Goal: Information Seeking & Learning: Learn about a topic

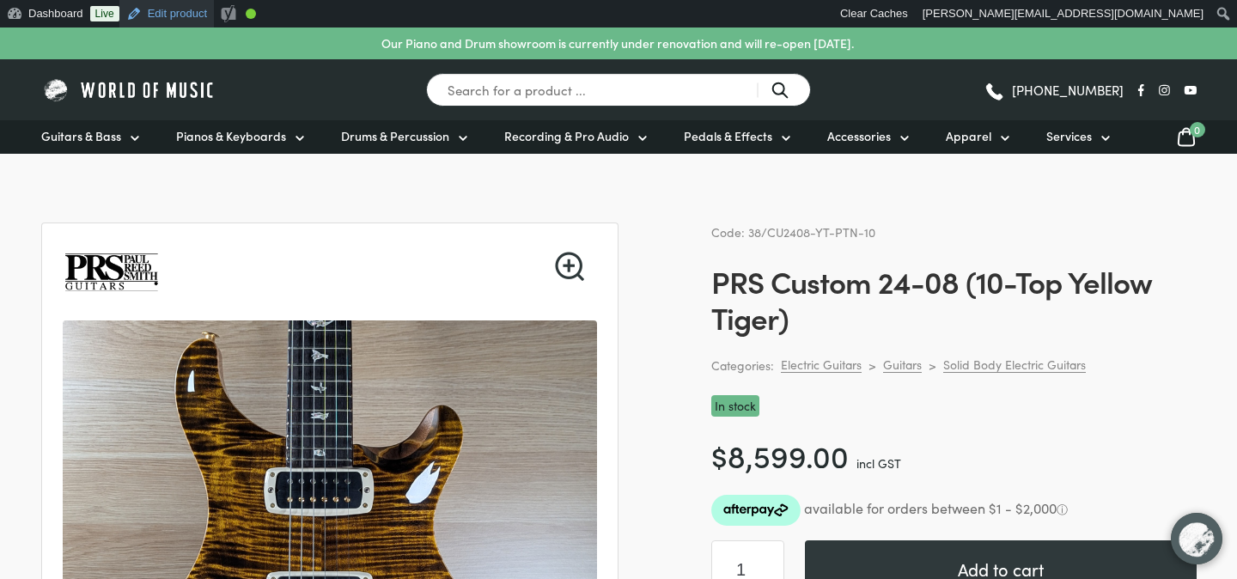
click at [183, 21] on link "Edit product" at bounding box center [166, 13] width 95 height 27
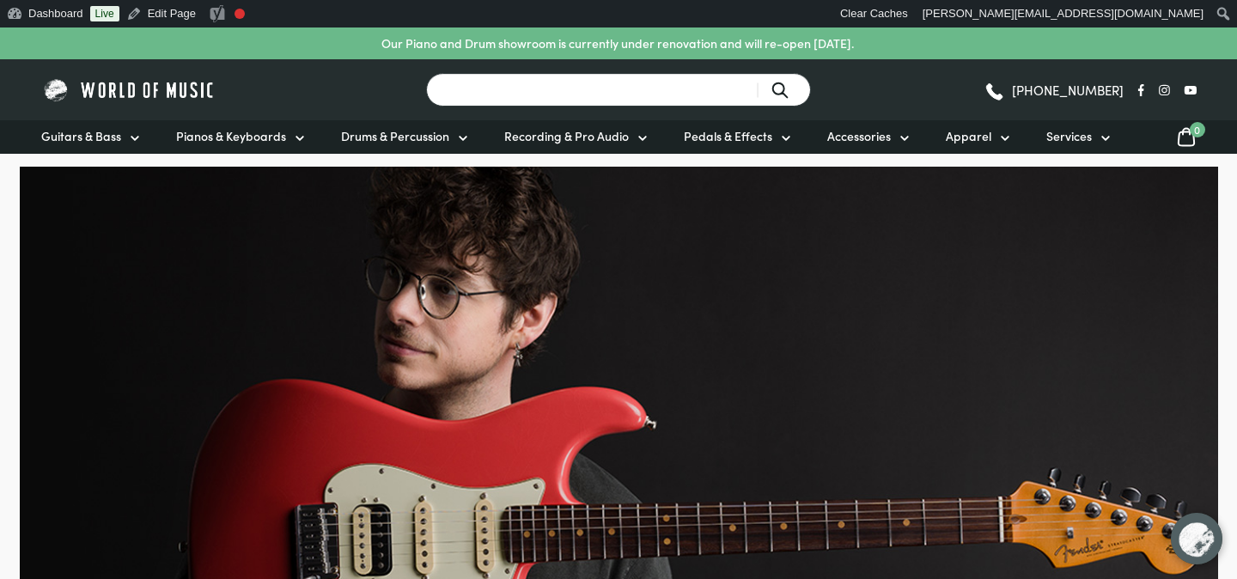
click at [678, 84] on input "Search for a product ..." at bounding box center [618, 90] width 385 height 34
type input "prs"
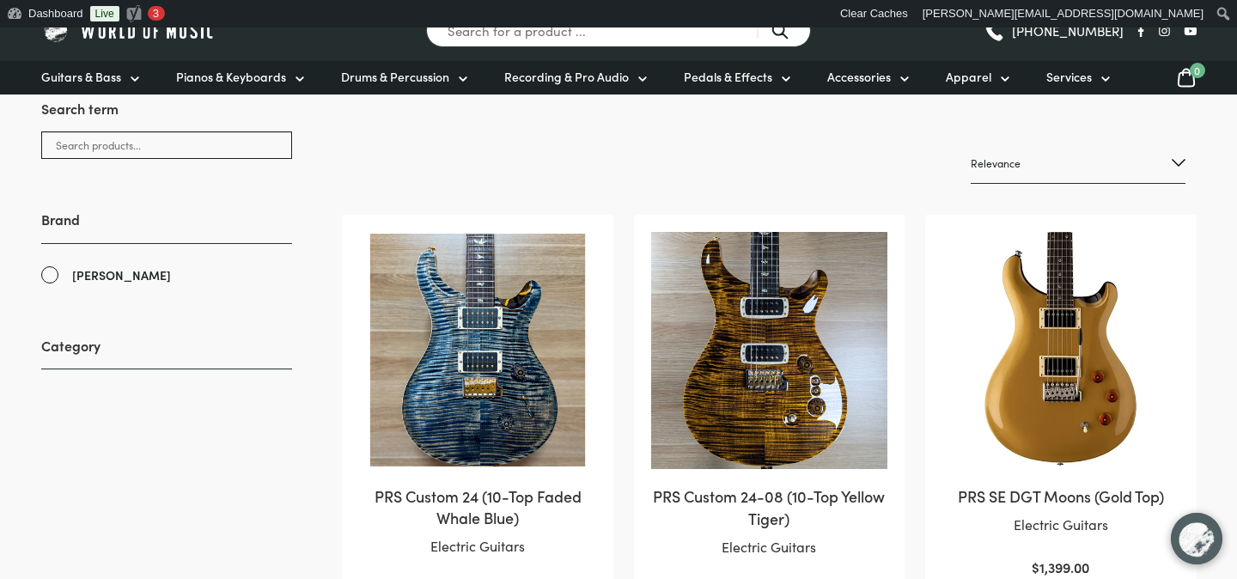
scroll to position [280, 0]
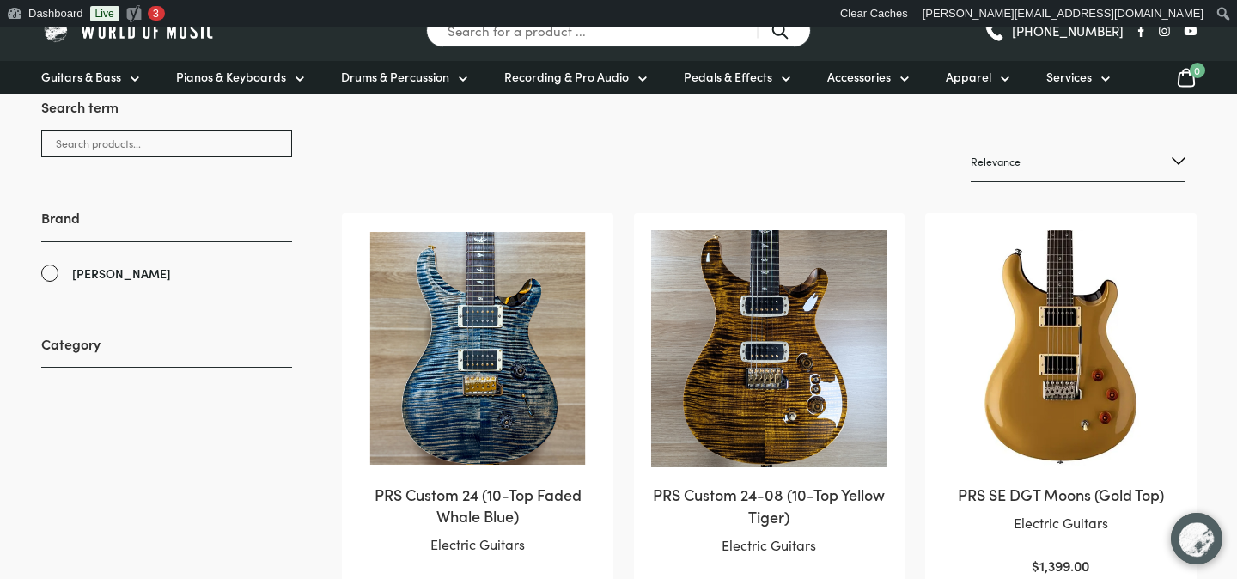
click at [533, 356] on img at bounding box center [477, 348] width 236 height 236
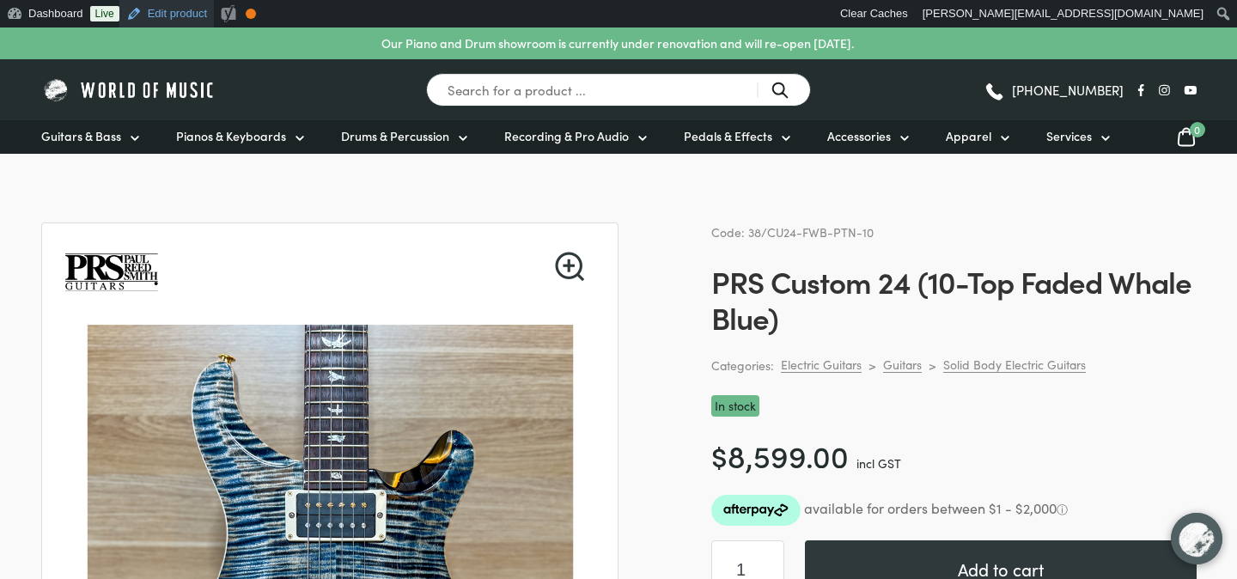
click at [183, 24] on link "Edit product" at bounding box center [166, 13] width 95 height 27
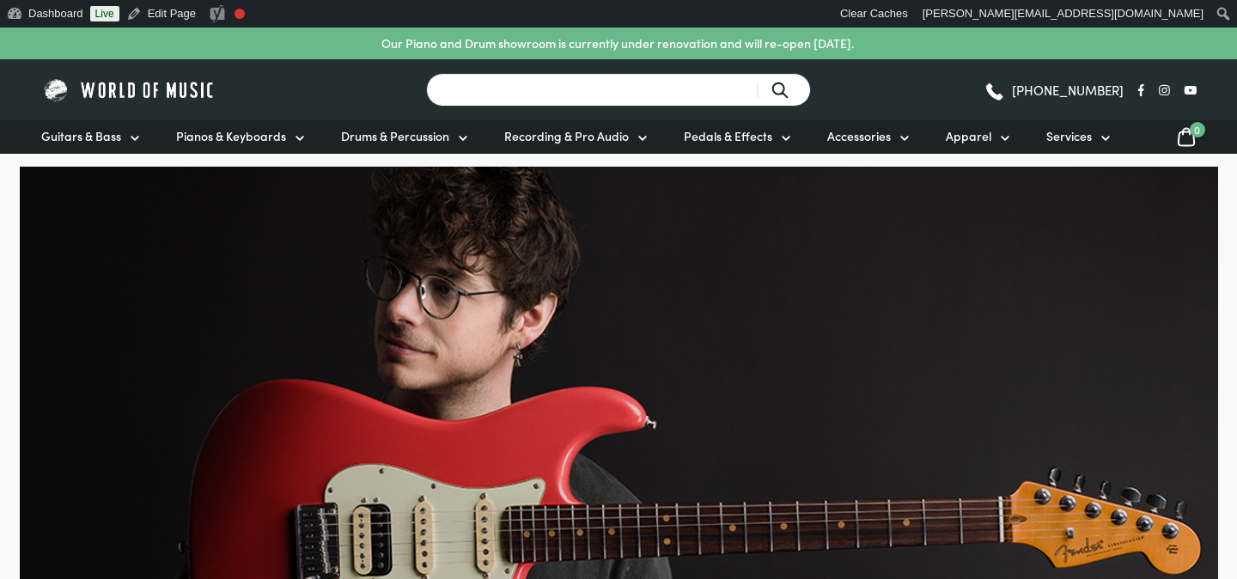
click at [662, 85] on input "Search for a product ..." at bounding box center [618, 90] width 385 height 34
type input "prs"
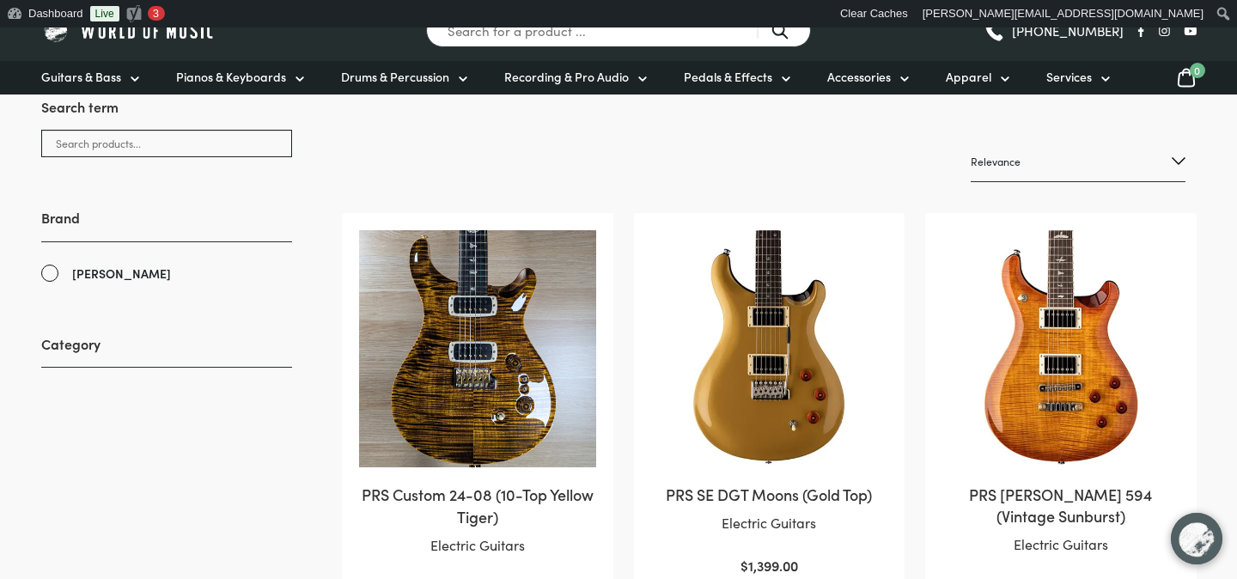
scroll to position [290, 0]
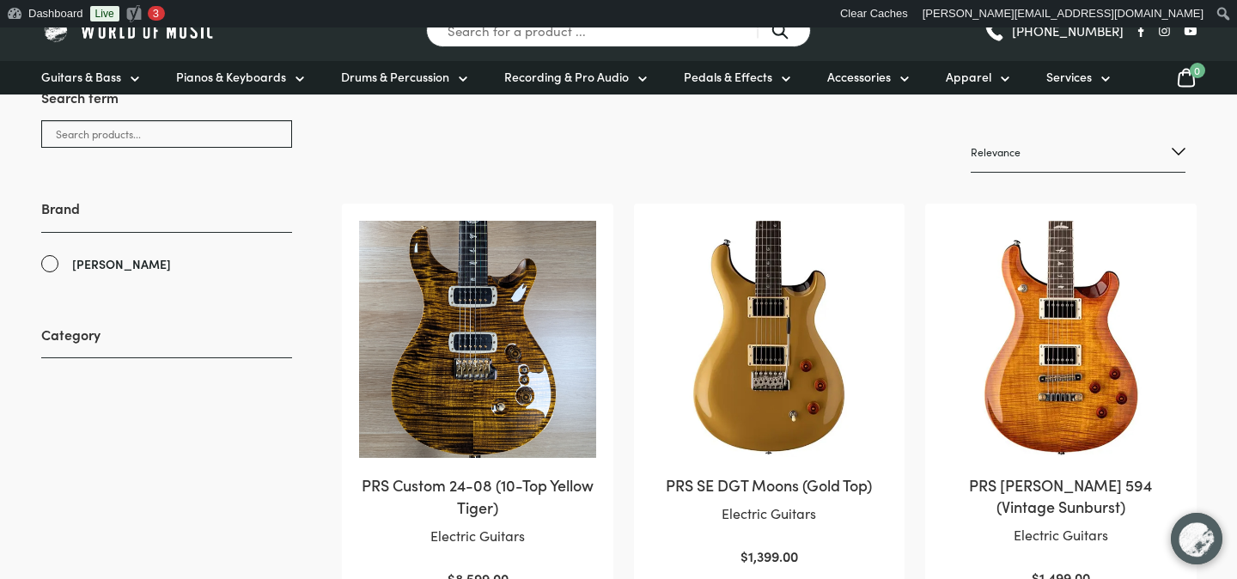
click at [482, 332] on img at bounding box center [477, 339] width 236 height 237
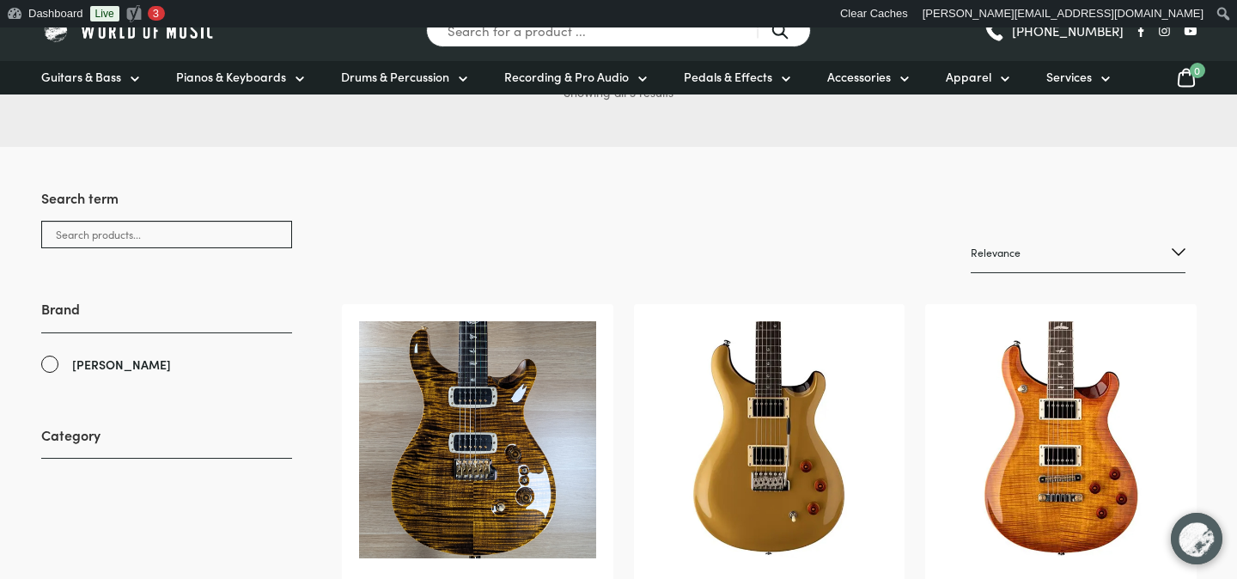
scroll to position [187, 0]
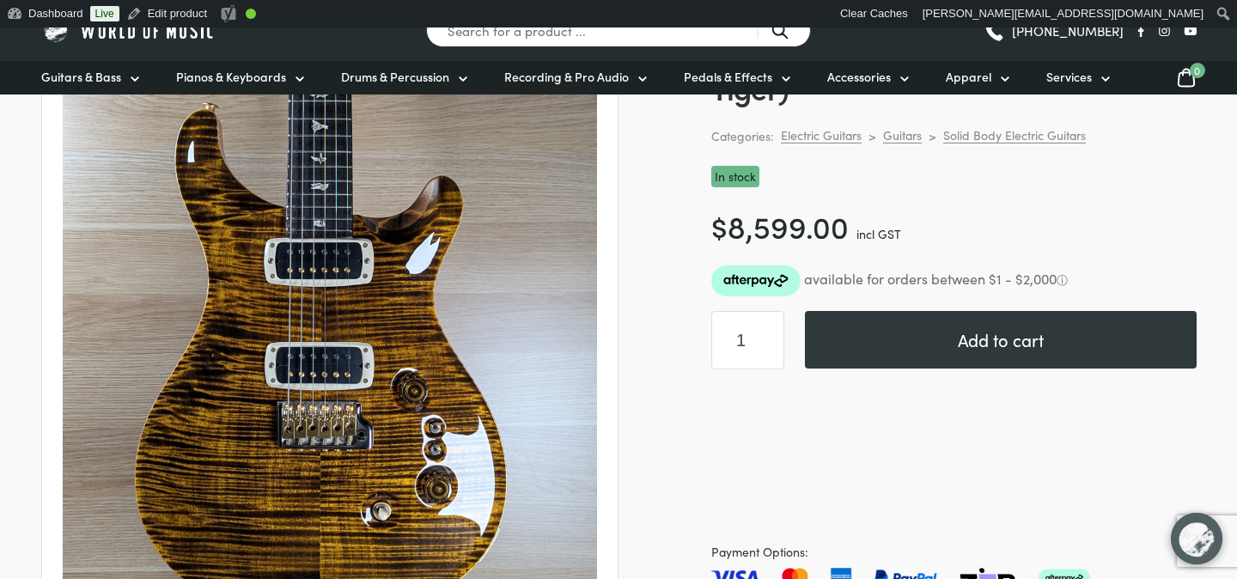
scroll to position [220, 0]
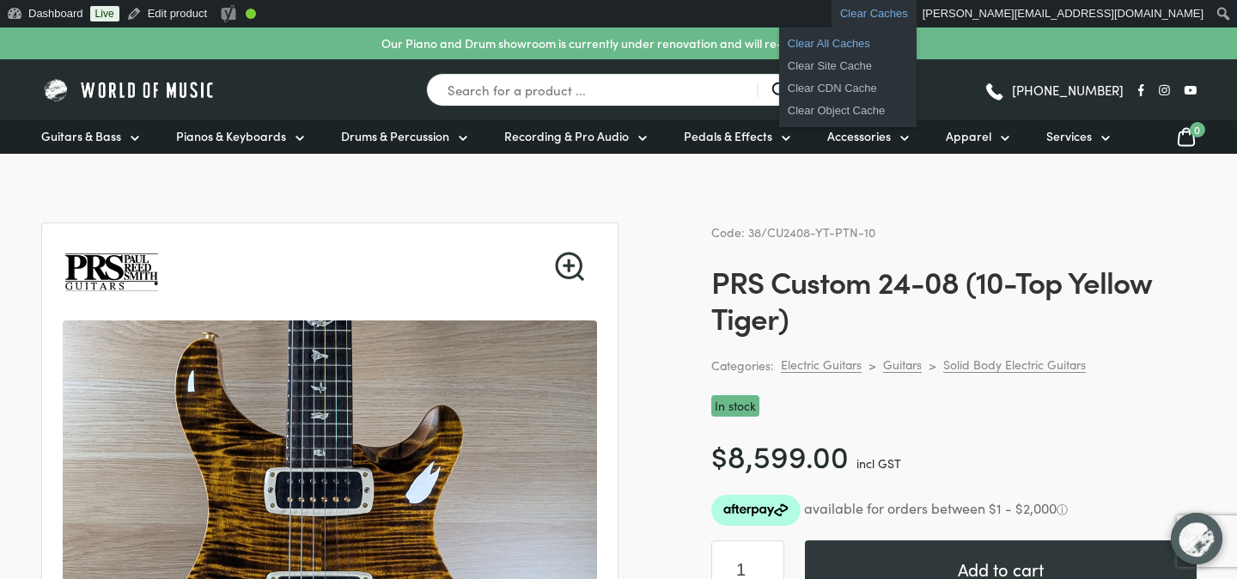
click at [917, 39] on link "Clear All Caches" at bounding box center [847, 44] width 137 height 22
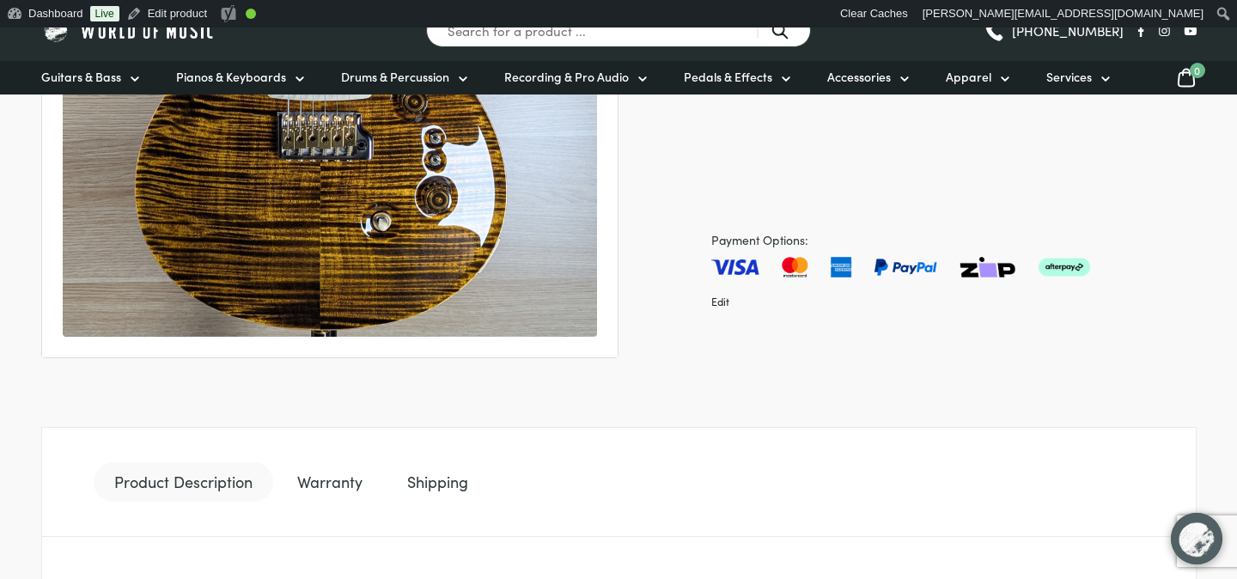
scroll to position [520, 0]
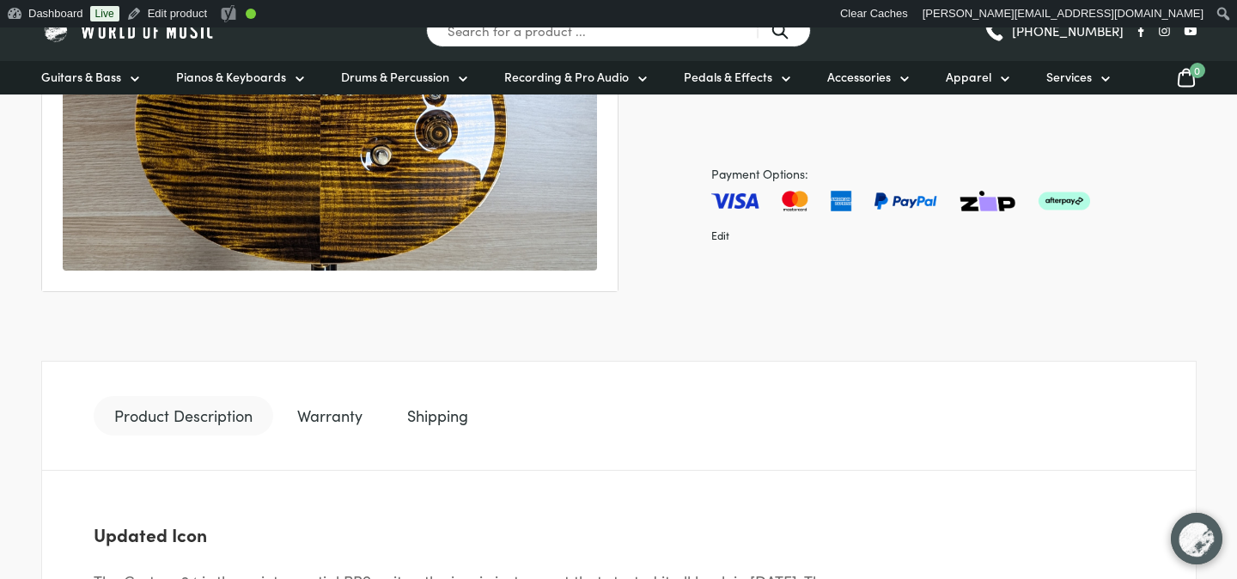
scroll to position [606, 0]
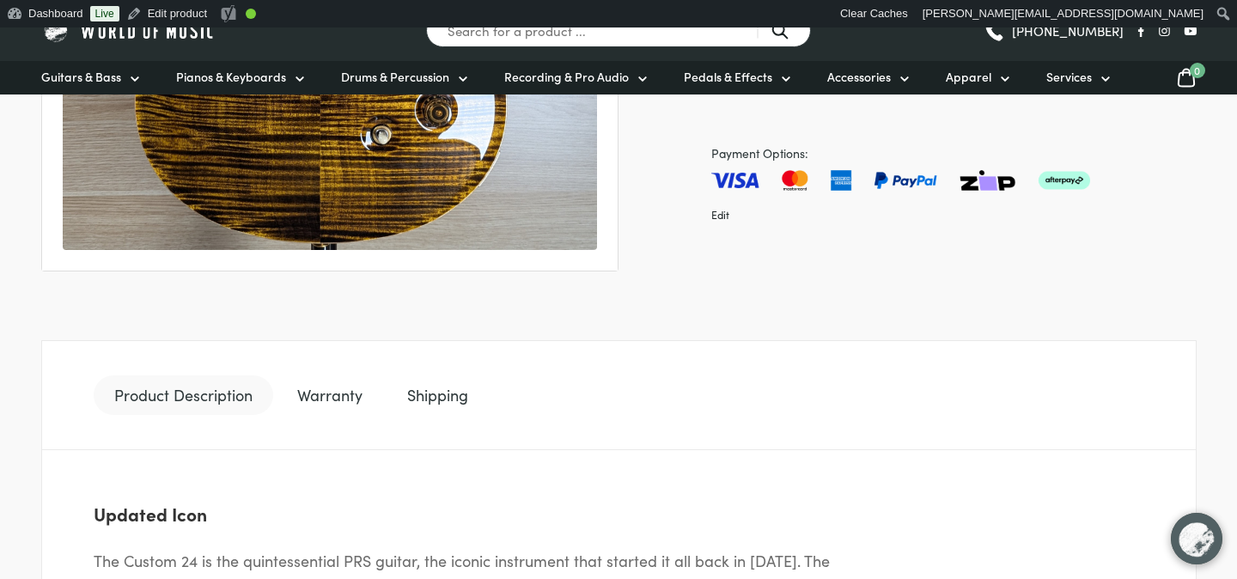
click at [224, 394] on link "Product Description" at bounding box center [184, 395] width 180 height 40
click at [330, 390] on link "Warranty" at bounding box center [330, 395] width 107 height 40
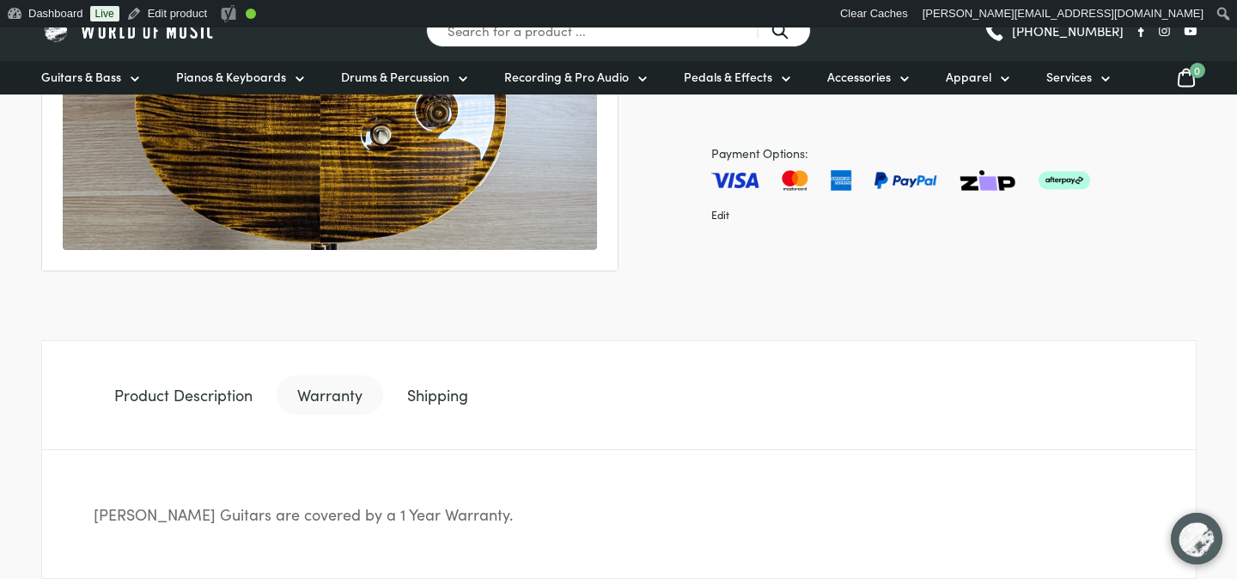
click at [192, 393] on link "Product Description" at bounding box center [184, 395] width 180 height 40
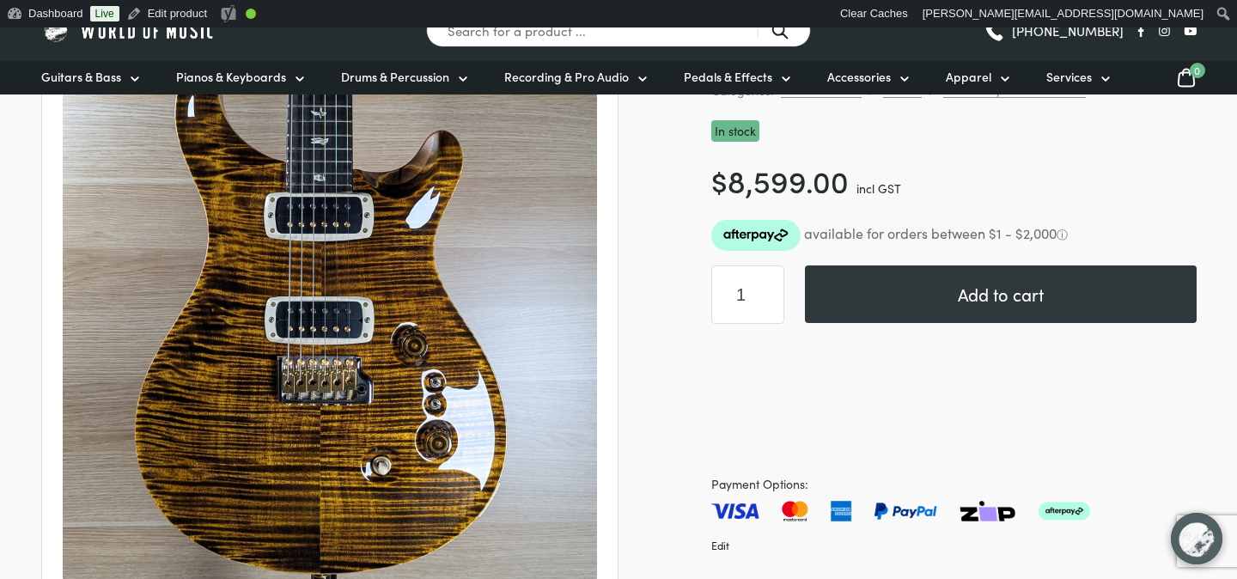
scroll to position [271, 0]
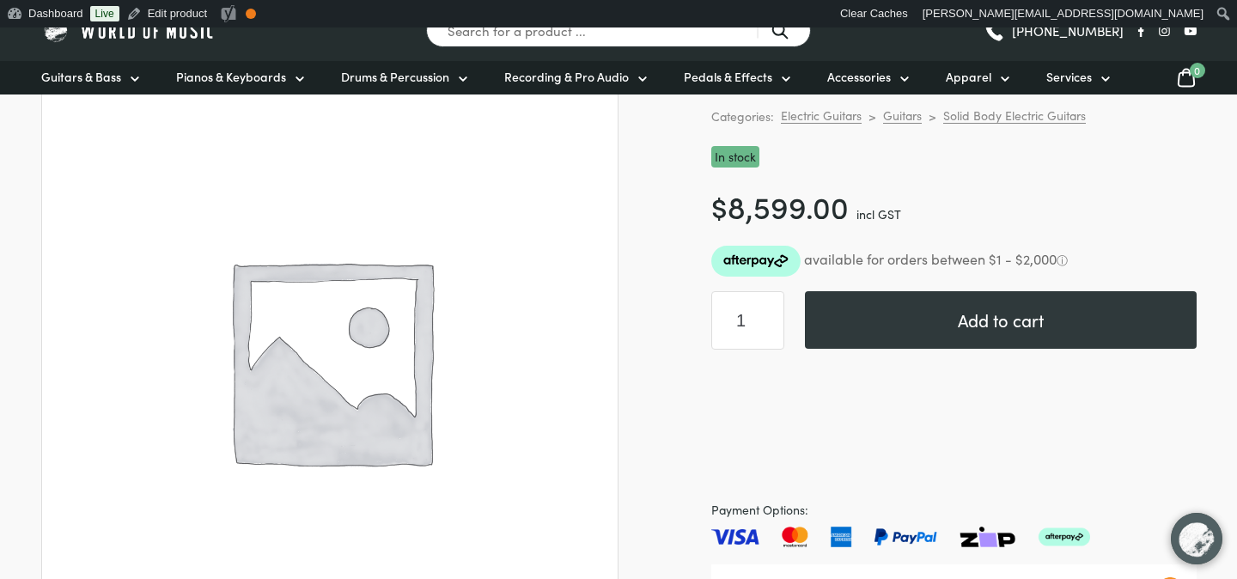
scroll to position [155, 0]
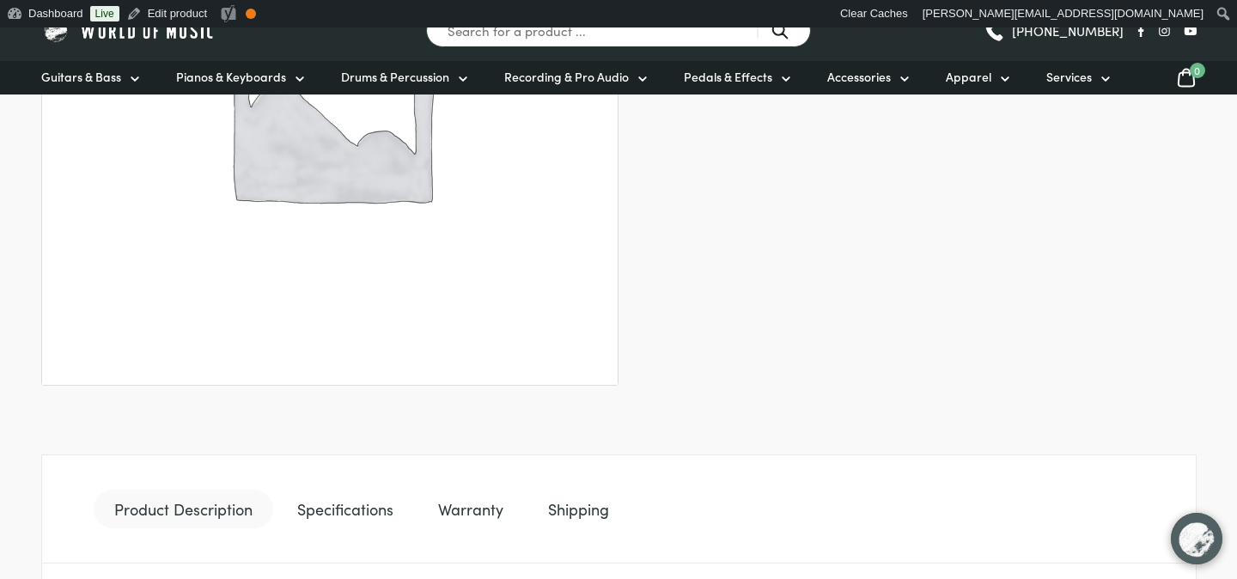
scroll to position [875, 0]
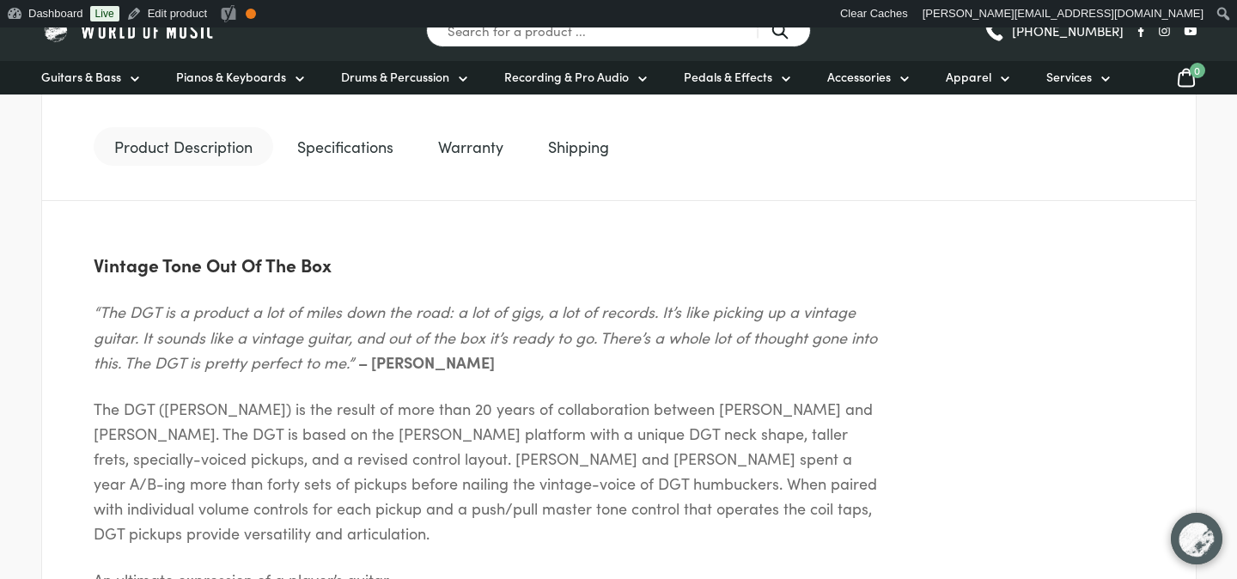
click at [359, 159] on link "Specifications" at bounding box center [345, 147] width 137 height 40
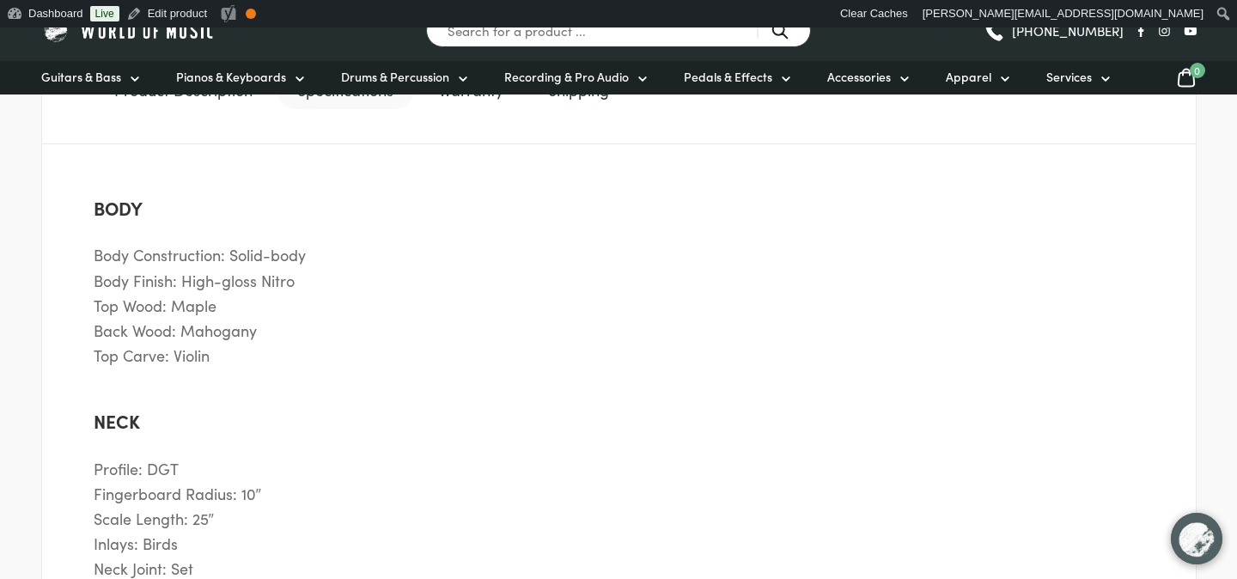
scroll to position [880, 0]
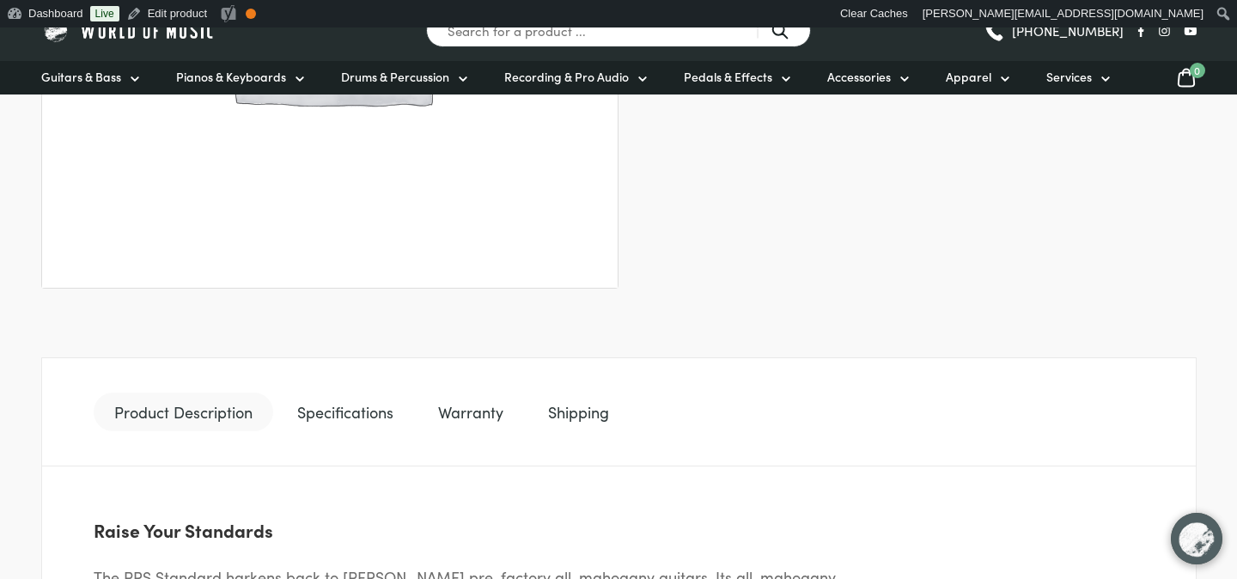
scroll to position [613, 0]
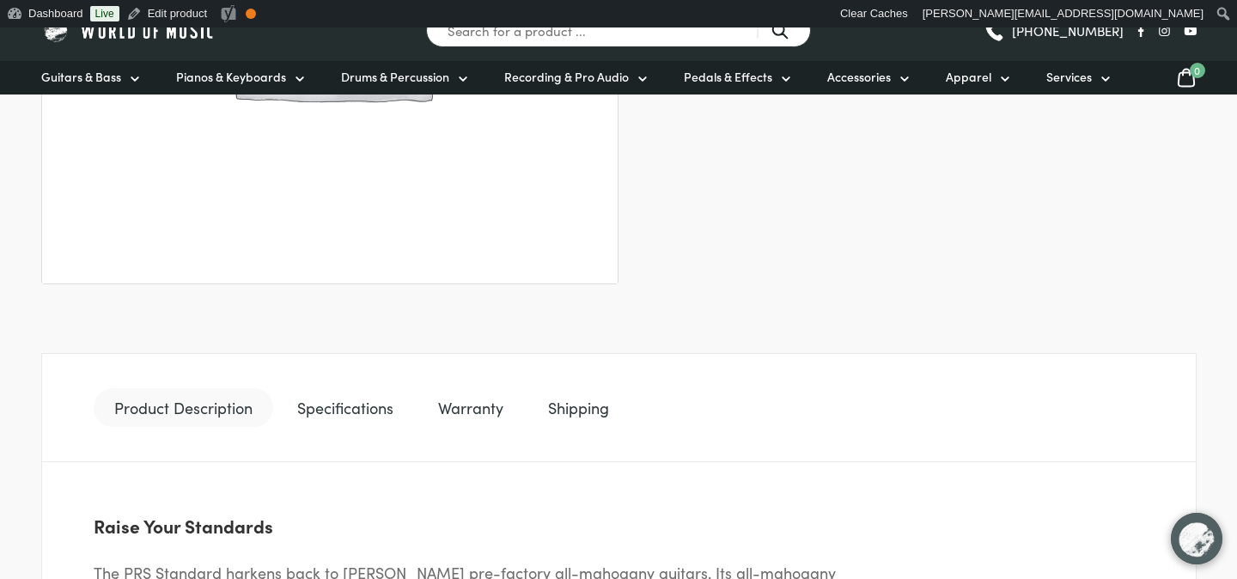
click at [323, 400] on link "Specifications" at bounding box center [345, 408] width 137 height 40
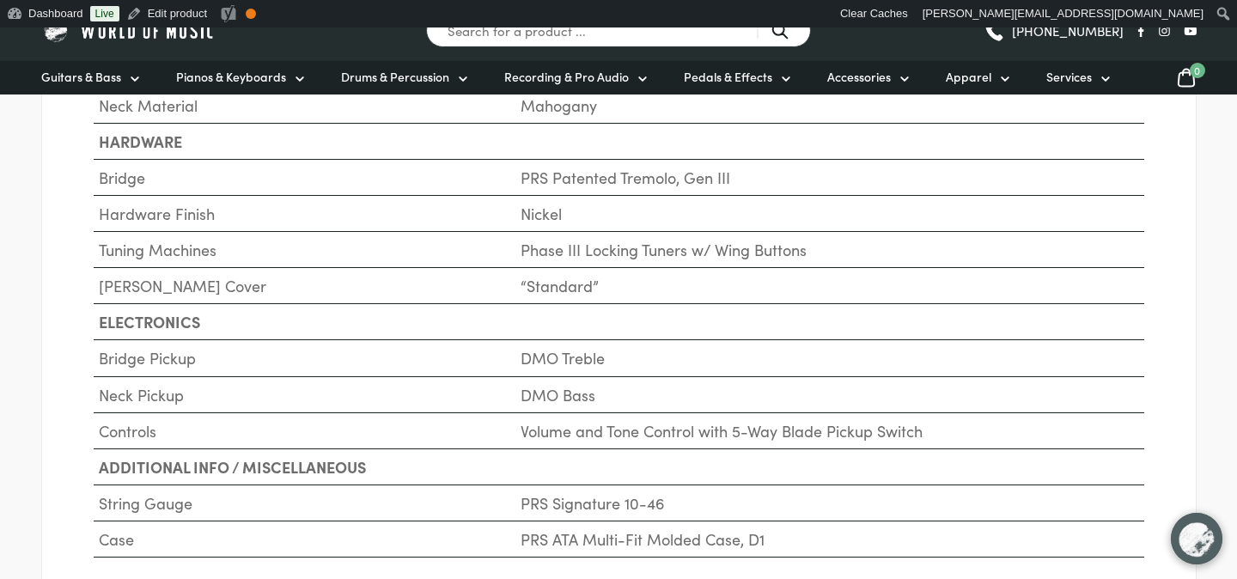
scroll to position [1619, 0]
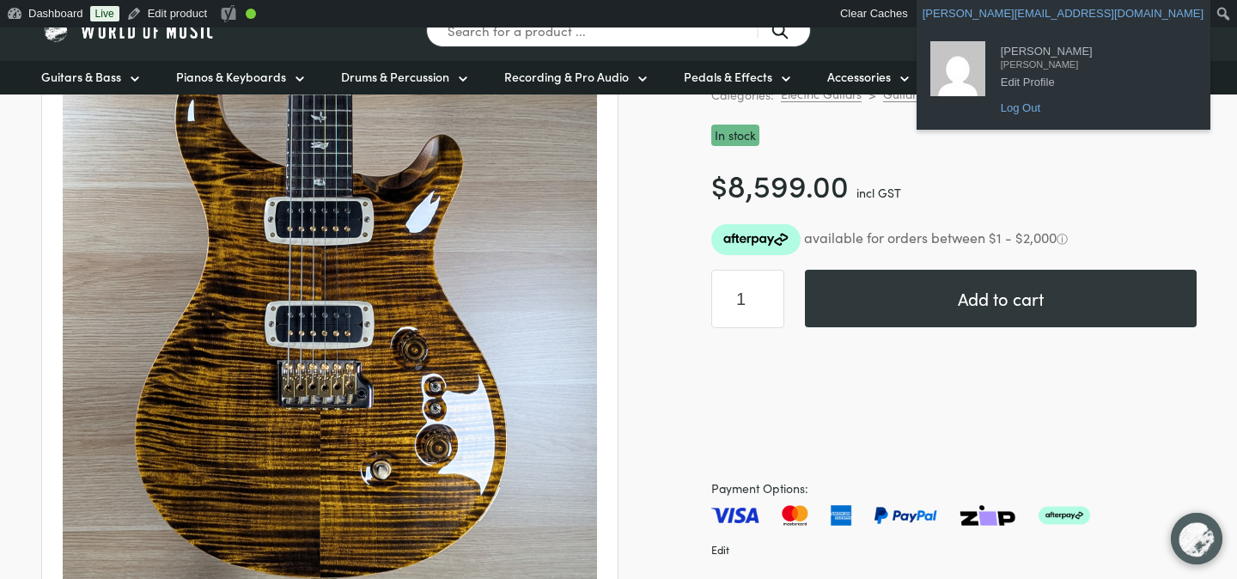
click at [1093, 109] on link "Log Out" at bounding box center [1094, 108] width 204 height 22
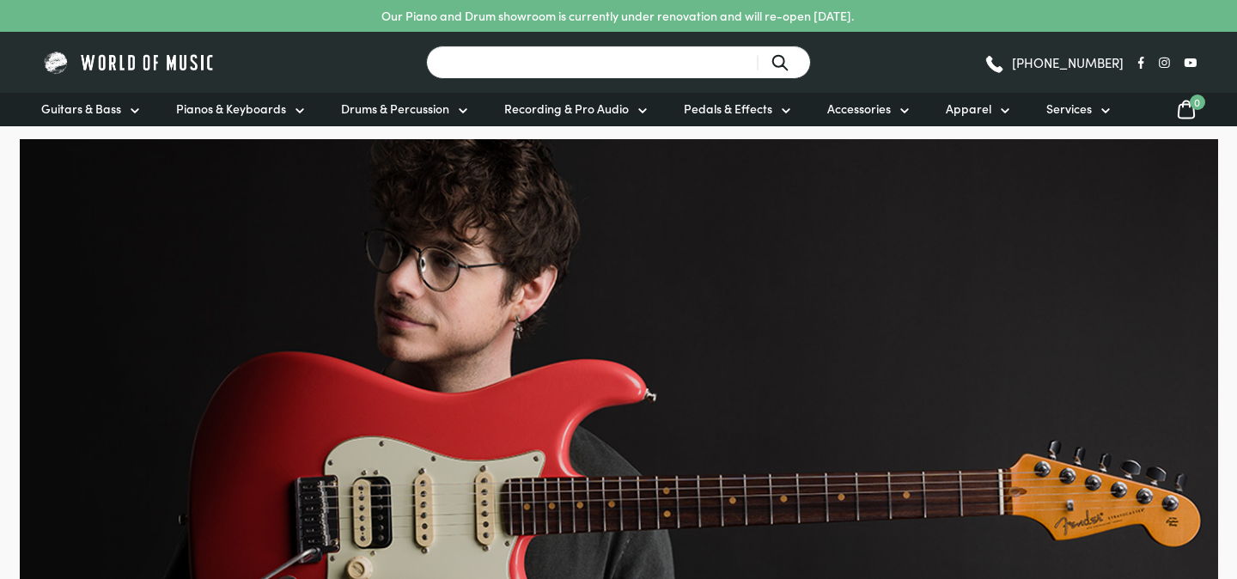
click at [668, 60] on input "Search for a product ..." at bounding box center [618, 63] width 385 height 34
type input "prs"
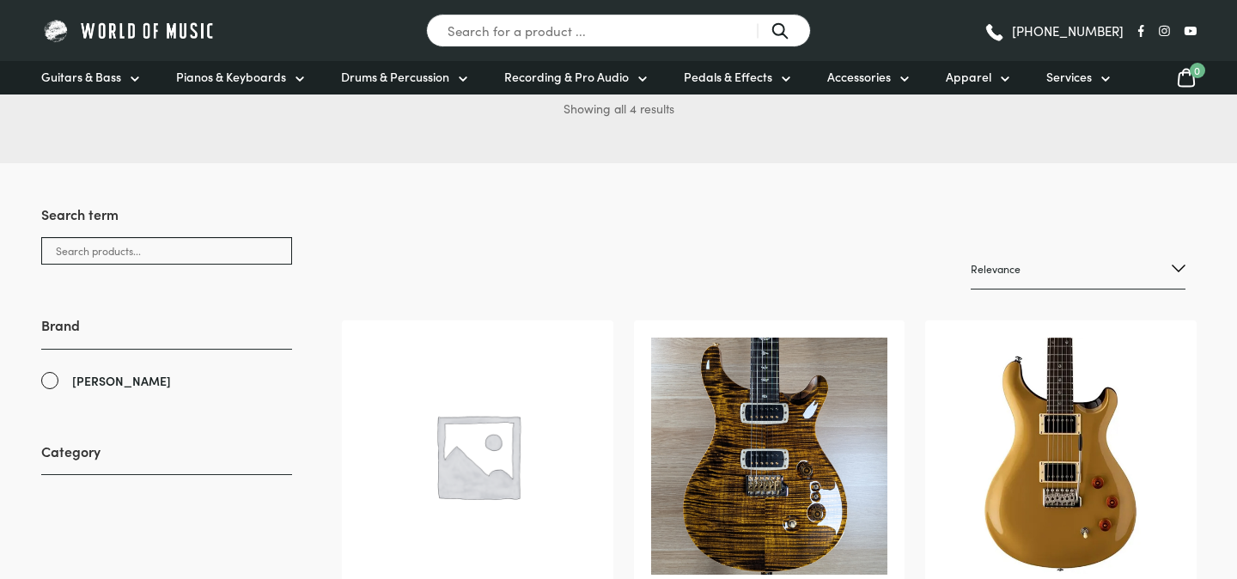
scroll to position [386, 0]
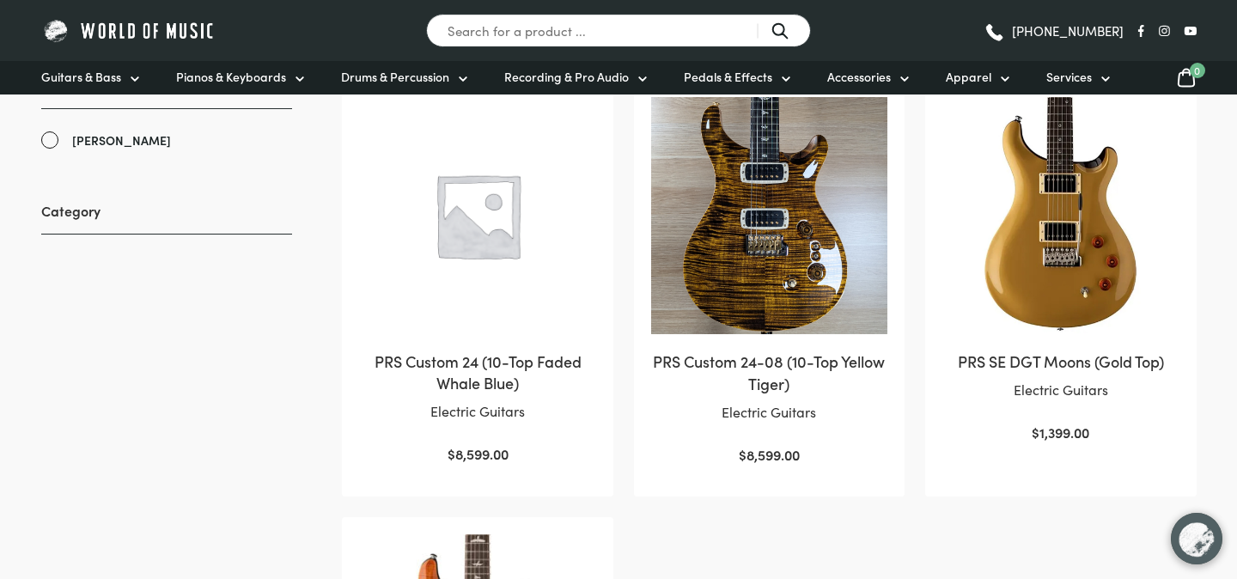
click at [815, 253] on img at bounding box center [769, 215] width 236 height 237
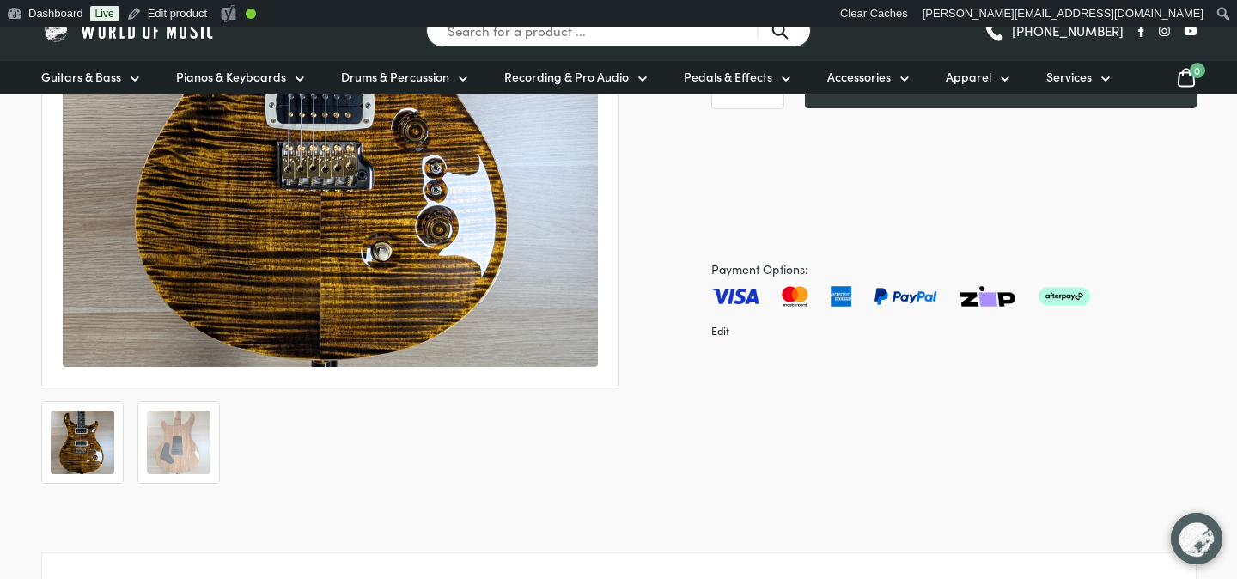
scroll to position [491, 0]
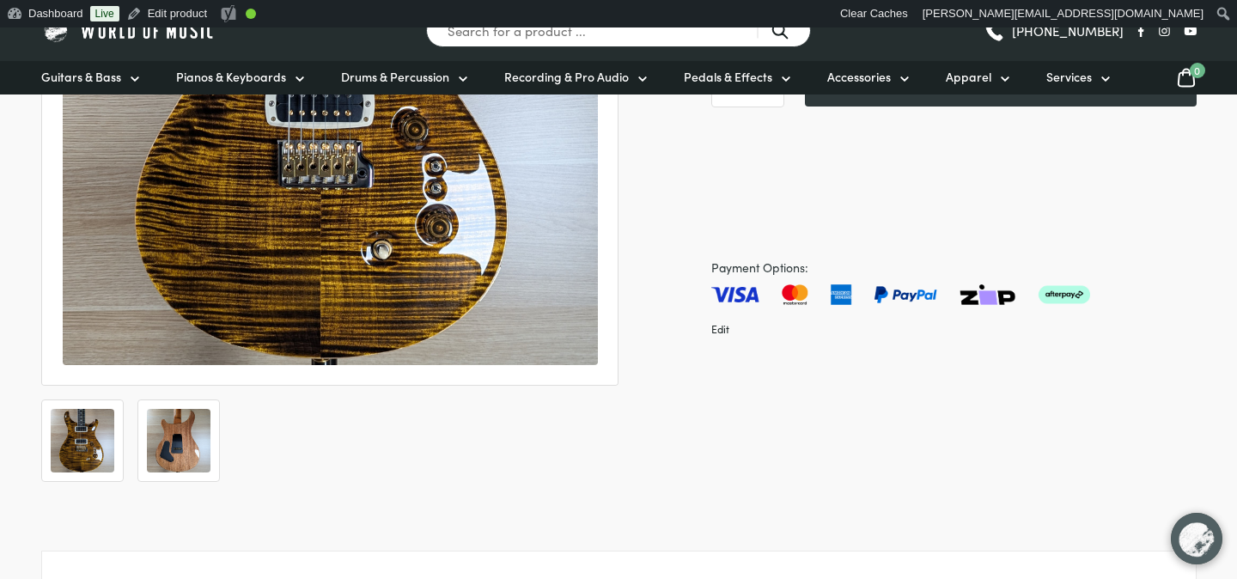
click at [180, 447] on img at bounding box center [179, 441] width 64 height 64
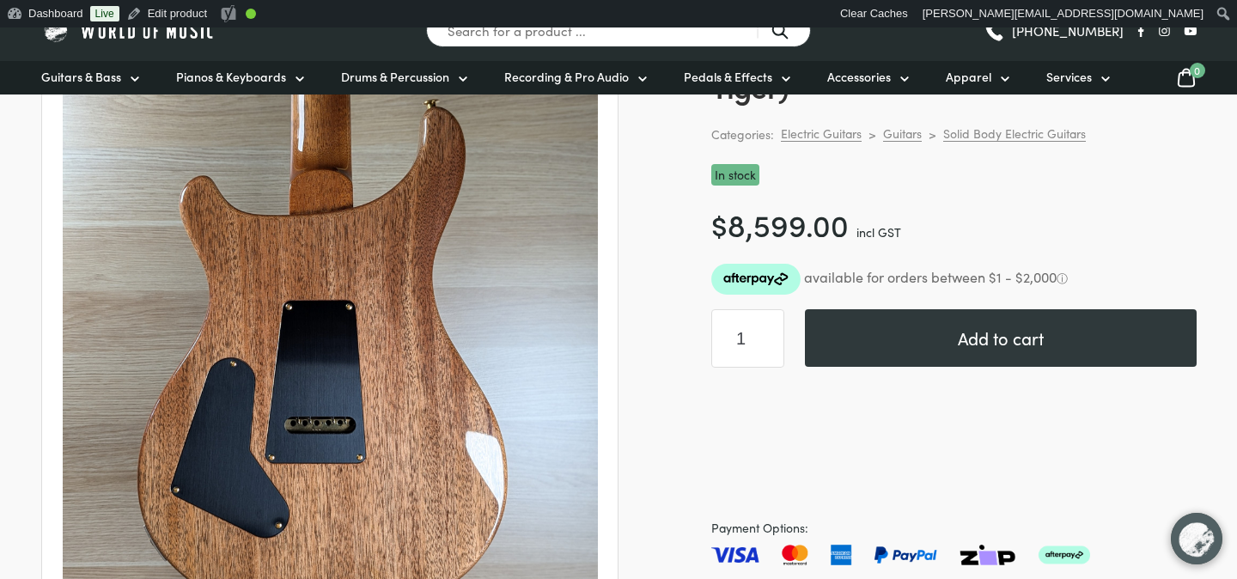
scroll to position [494, 0]
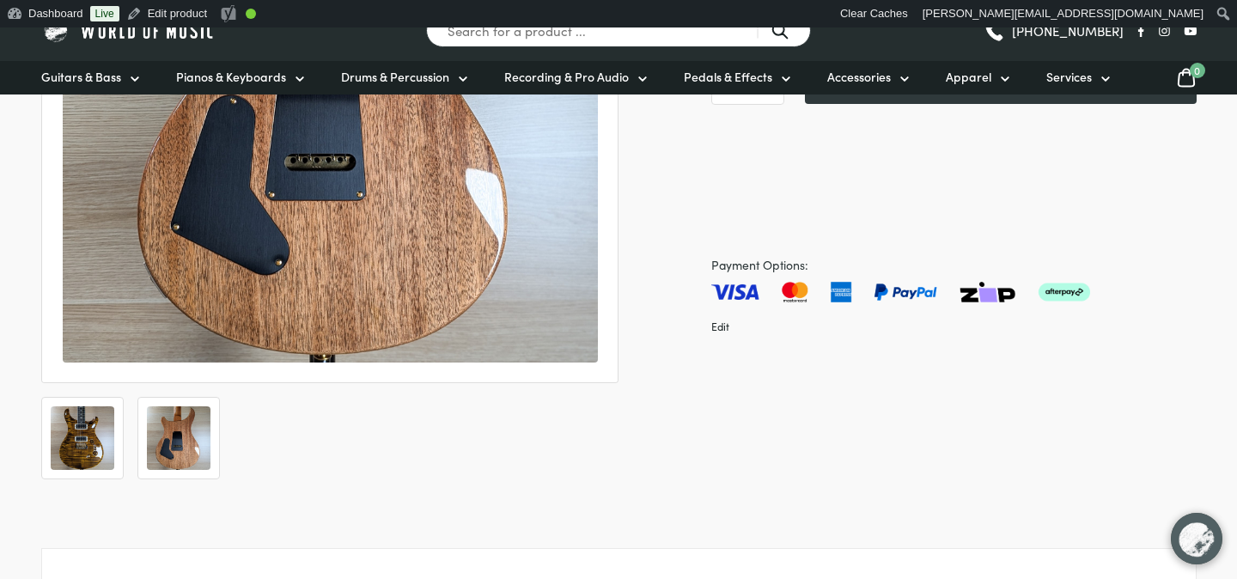
click at [80, 450] on img at bounding box center [83, 438] width 64 height 64
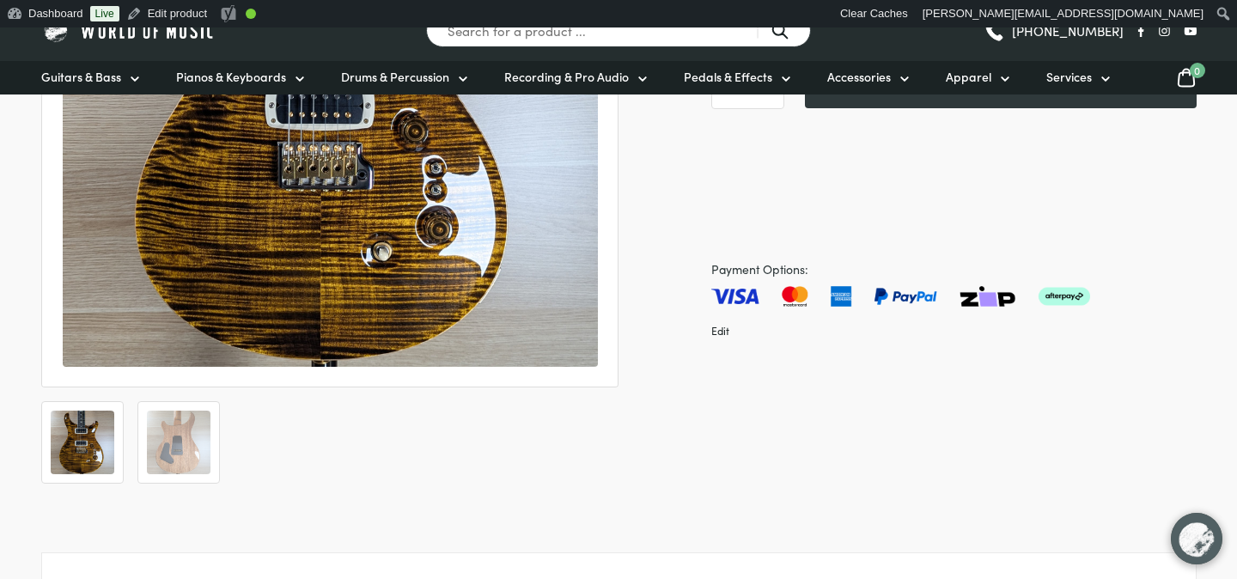
scroll to position [561, 0]
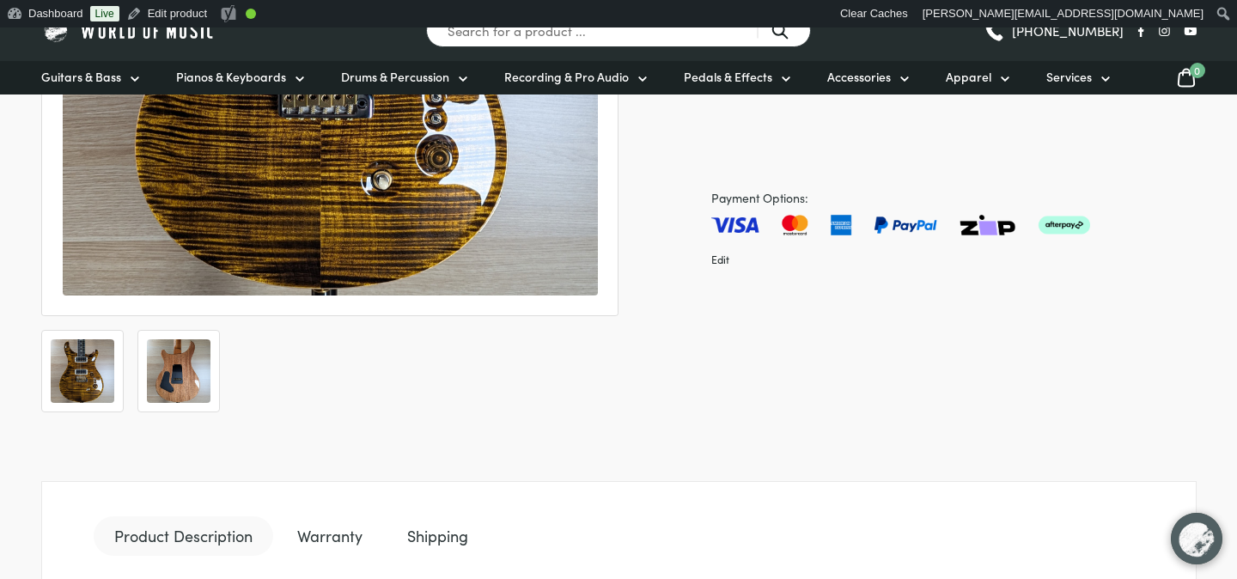
click at [187, 365] on img at bounding box center [179, 371] width 64 height 64
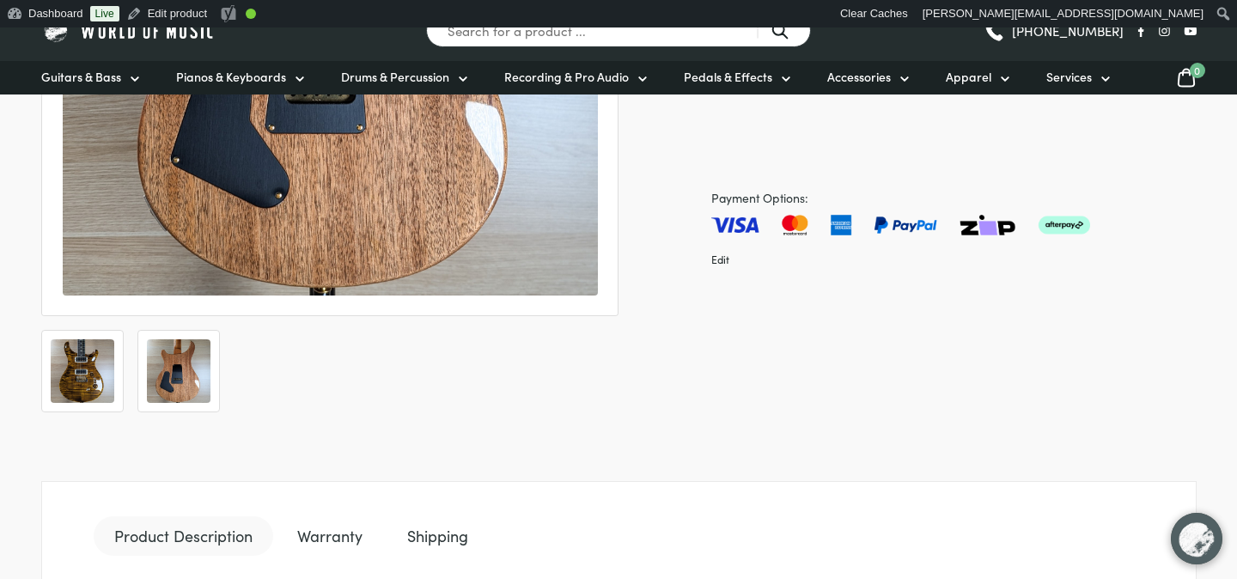
click at [73, 376] on img at bounding box center [83, 371] width 64 height 64
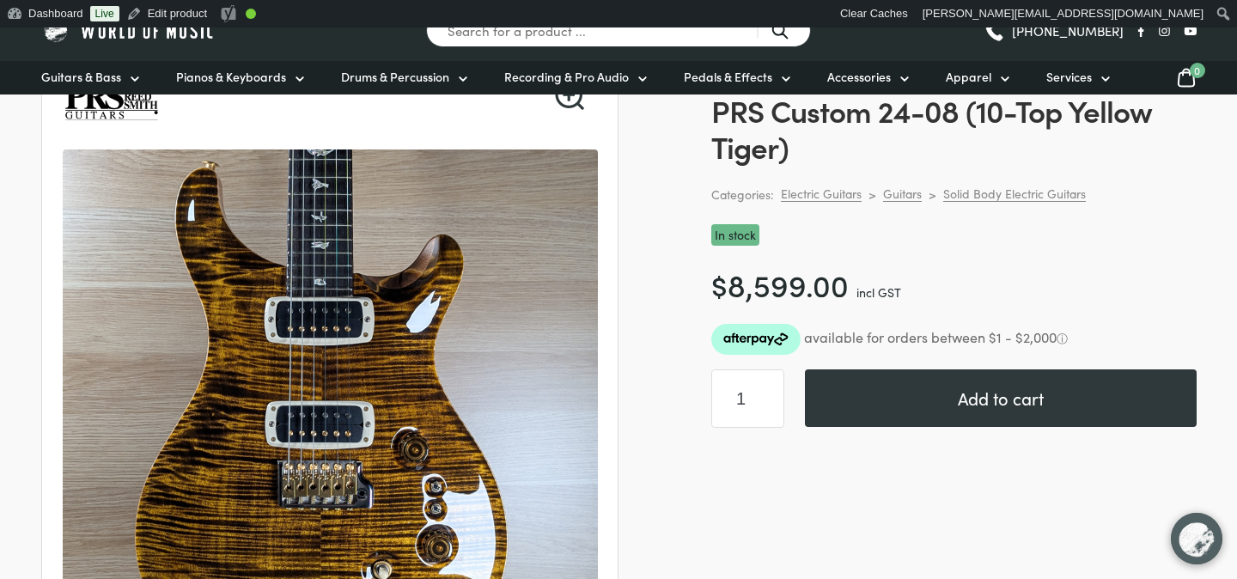
scroll to position [169, 0]
